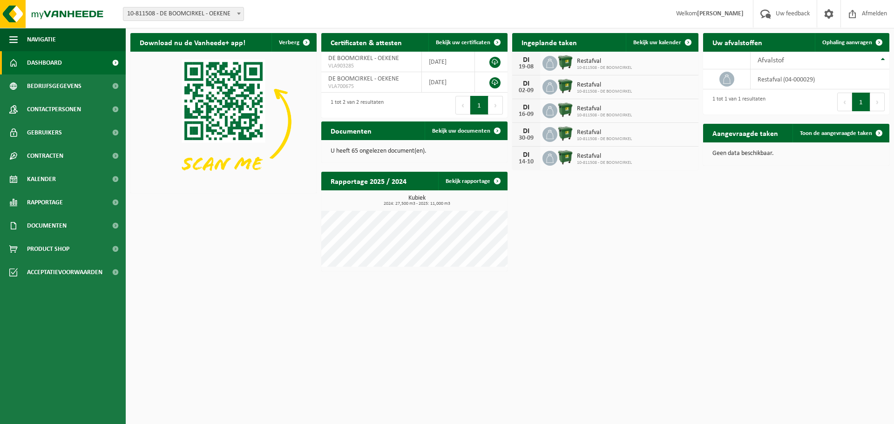
click at [585, 65] on span "10-811508 - DE BOOMCIRKEL" at bounding box center [604, 68] width 55 height 6
click at [660, 46] on link "Bekijk uw kalender" at bounding box center [662, 42] width 72 height 19
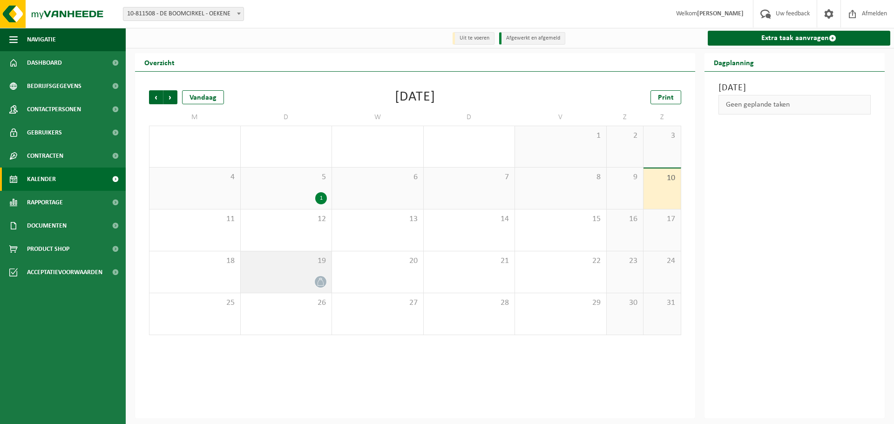
click at [322, 284] on icon at bounding box center [321, 282] width 8 height 8
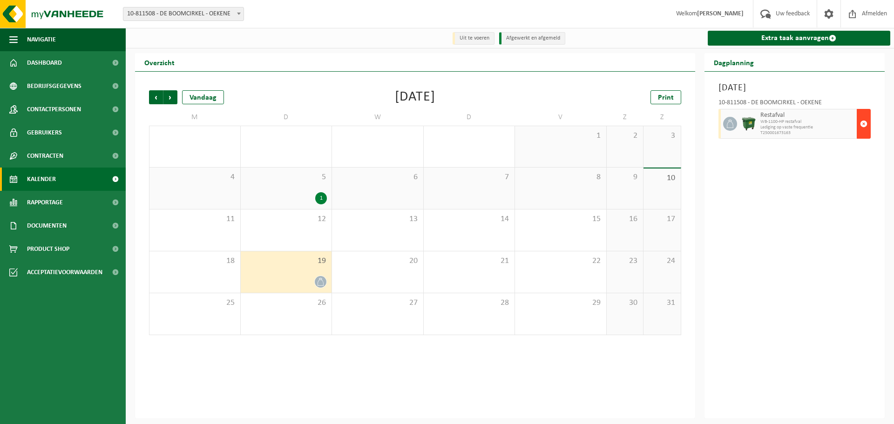
click at [862, 126] on span "button" at bounding box center [863, 124] width 7 height 19
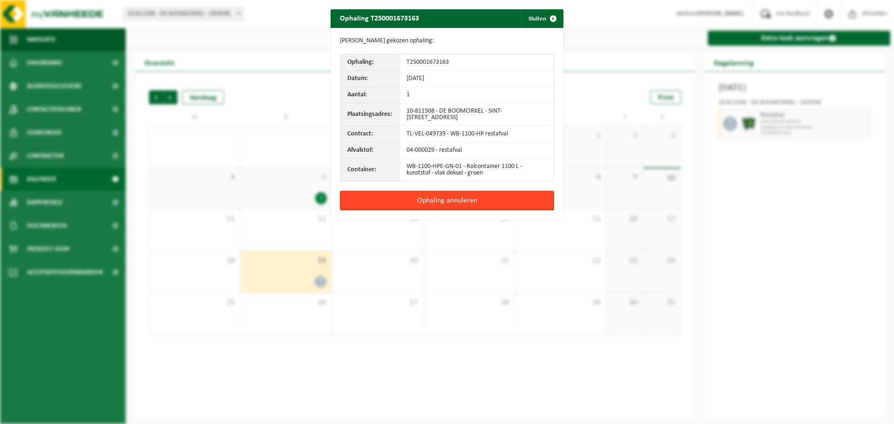
click at [471, 197] on button "Ophaling annuleren" at bounding box center [447, 201] width 214 height 20
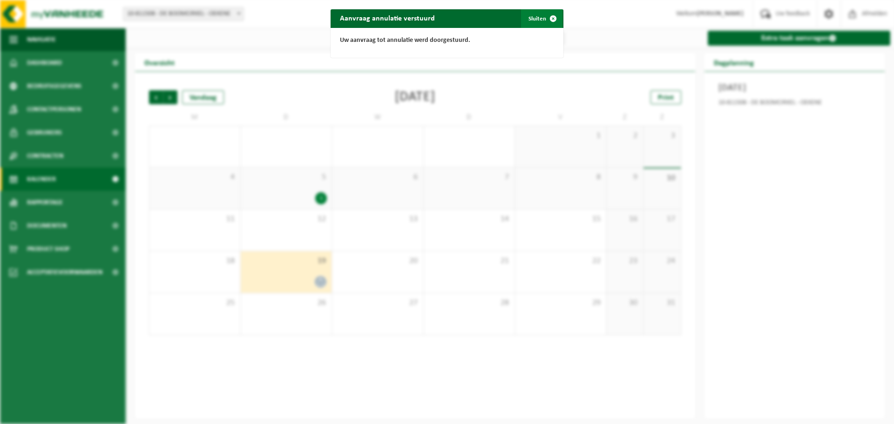
click at [548, 18] on span "button" at bounding box center [553, 18] width 19 height 19
